Goal: Task Accomplishment & Management: Complete application form

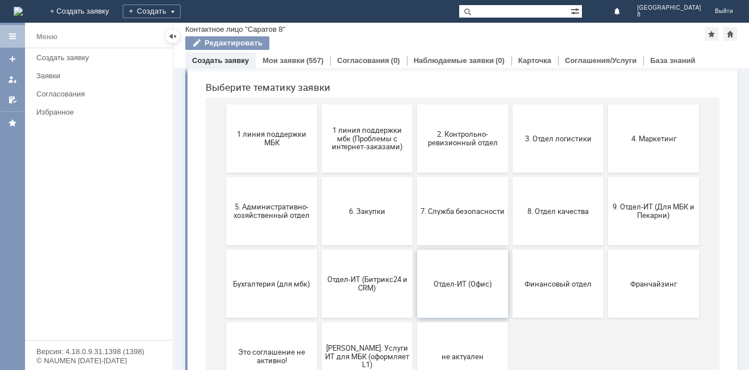
scroll to position [165, 0]
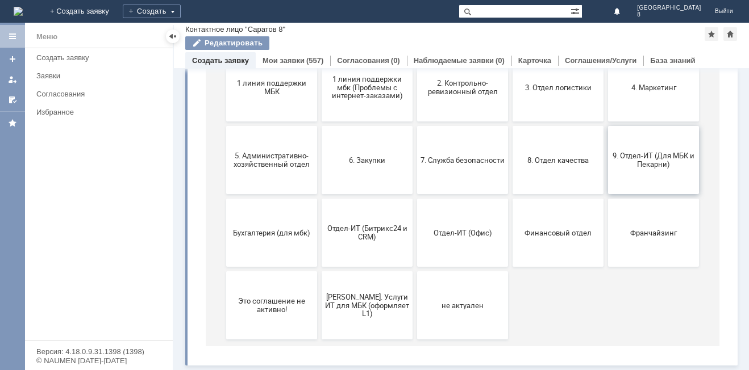
click at [636, 151] on button "9. Отдел-ИТ (Для МБК и Пекарни)" at bounding box center [653, 160] width 91 height 68
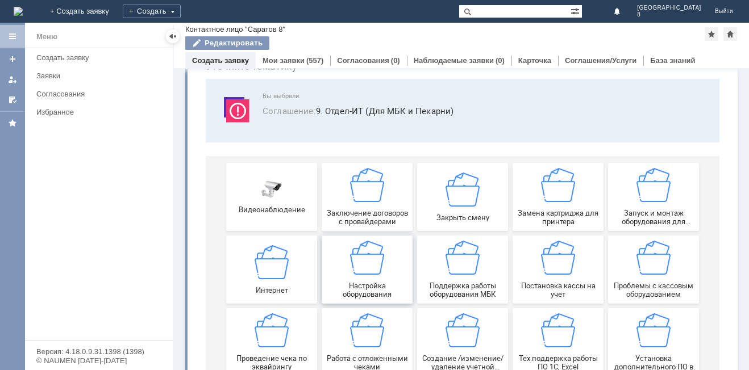
scroll to position [94, 0]
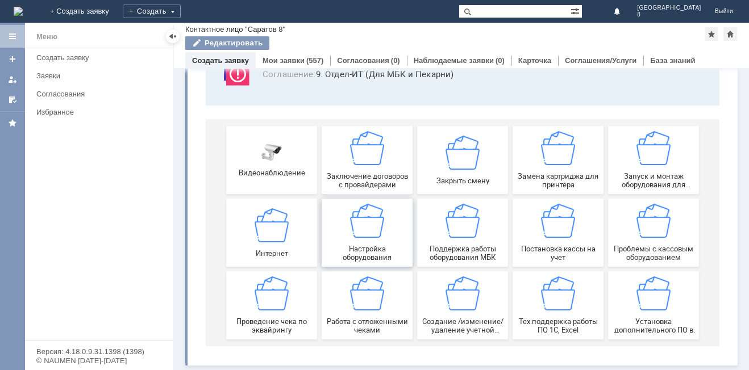
click at [351, 227] on img at bounding box center [367, 221] width 34 height 34
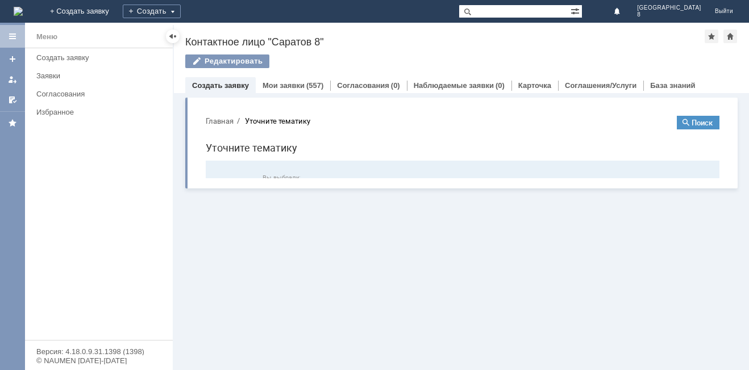
scroll to position [0, 0]
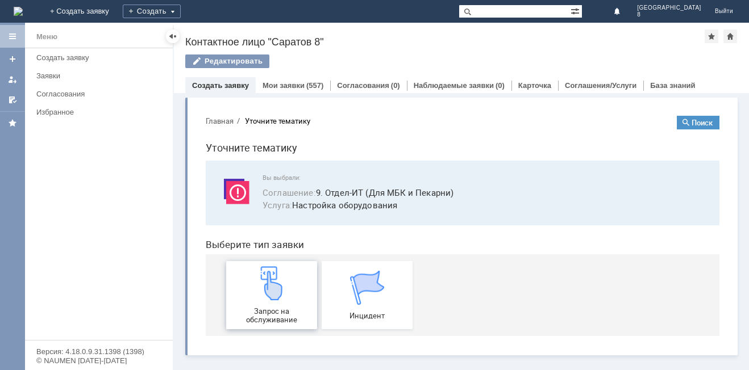
click at [270, 293] on img at bounding box center [272, 283] width 34 height 34
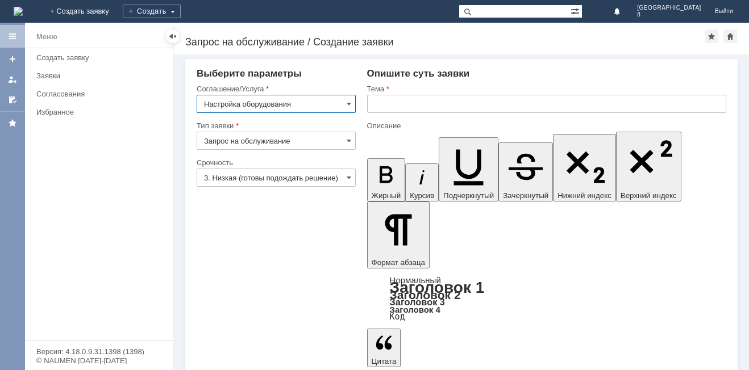
click at [352, 104] on input "Настройка оборудования" at bounding box center [276, 104] width 159 height 18
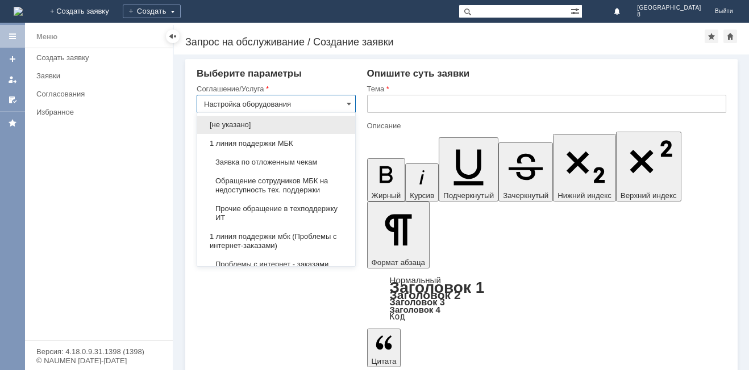
click at [332, 107] on input "Настройка оборудования" at bounding box center [276, 104] width 159 height 18
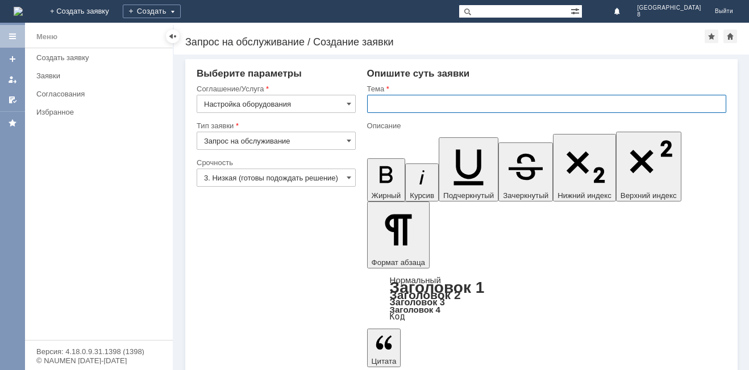
click at [395, 103] on input "text" at bounding box center [546, 104] width 359 height 18
type input "Настройка оборудования"
click at [408, 101] on input "text" at bounding box center [546, 104] width 359 height 18
type input "музыка"
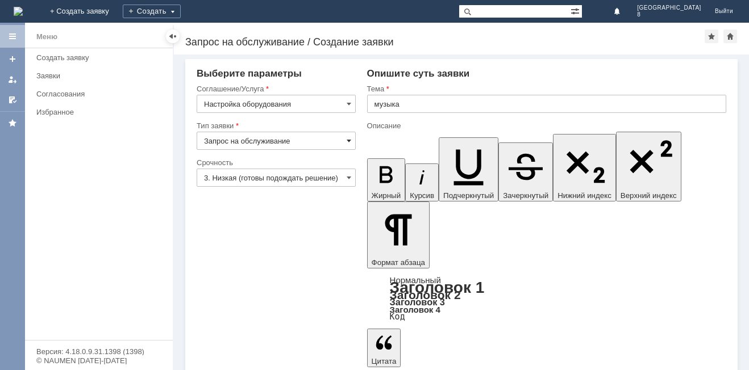
click at [349, 138] on span at bounding box center [349, 140] width 5 height 9
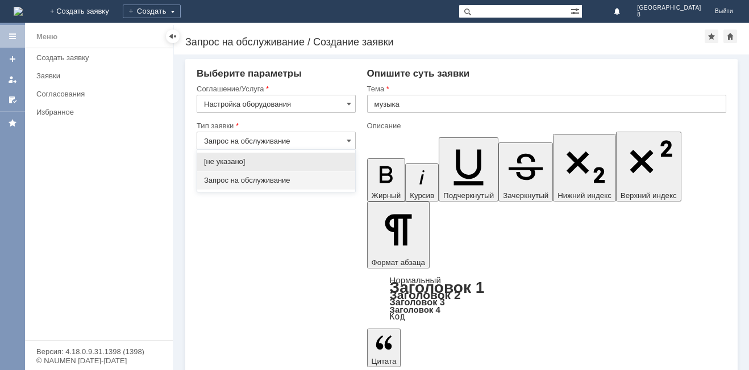
click at [277, 181] on span "Запрос на обслуживание" at bounding box center [276, 180] width 144 height 9
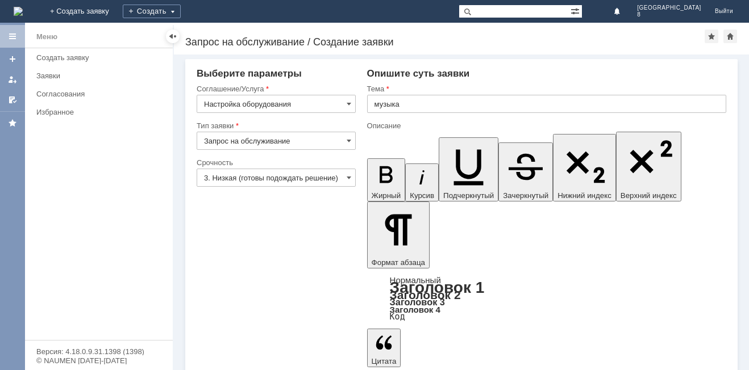
type input "Запрос на обслуживание"
click at [345, 176] on input "3. Низкая (готовы подождать решение)" at bounding box center [276, 178] width 159 height 18
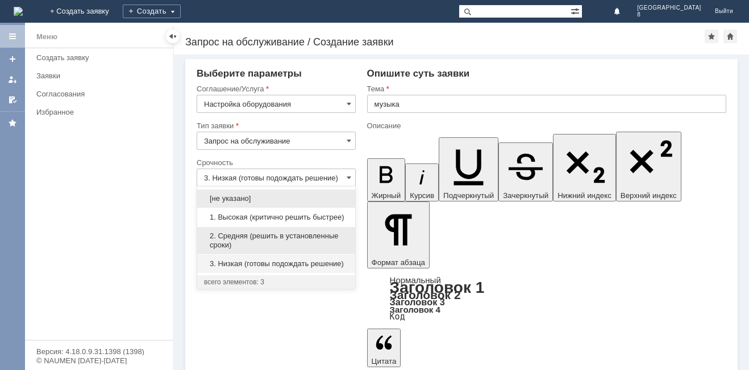
click at [287, 232] on span "2. Средняя (решить в установленные сроки)" at bounding box center [276, 241] width 144 height 18
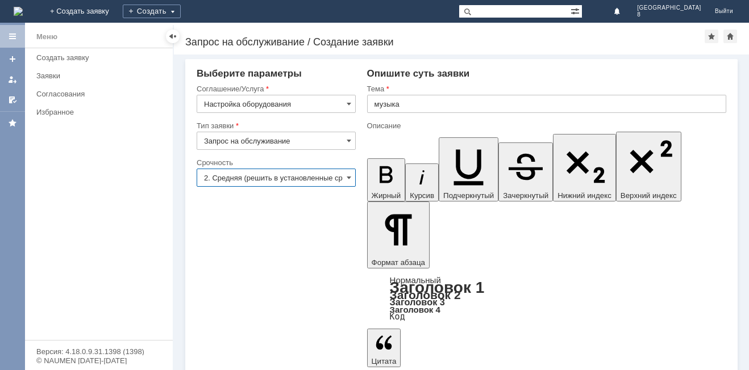
type input "2. Средняя (решить в установленные сроки)"
